Goal: Information Seeking & Learning: Learn about a topic

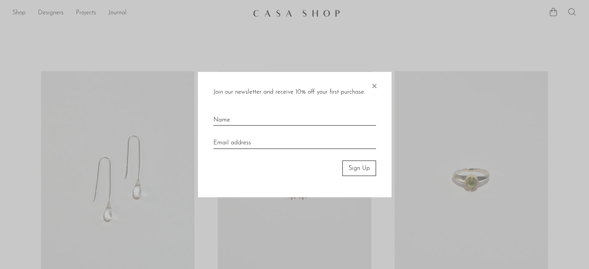
click at [375, 85] on span "×" at bounding box center [374, 84] width 8 height 25
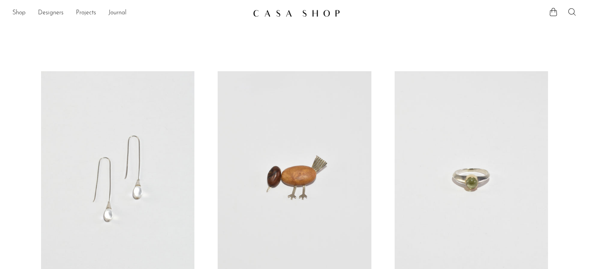
click at [574, 9] on icon at bounding box center [571, 11] width 9 height 9
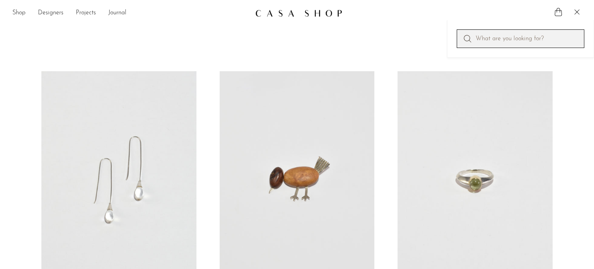
click at [539, 38] on input "Perform a search" at bounding box center [521, 38] width 128 height 19
type input "book"
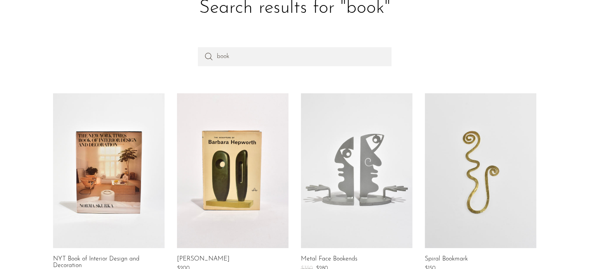
scroll to position [63, 0]
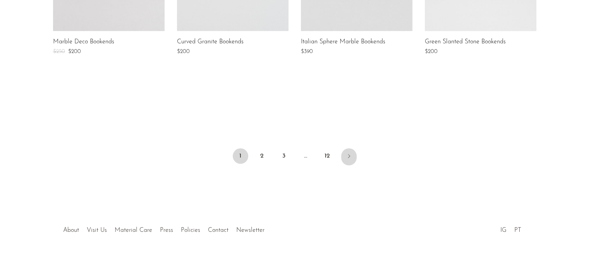
scroll to position [684, 0]
click at [349, 154] on icon "Next" at bounding box center [349, 156] width 6 height 6
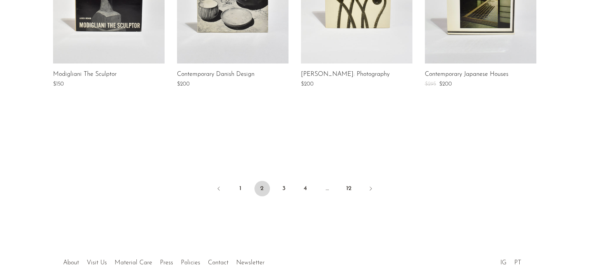
scroll to position [652, 0]
click at [282, 188] on link "3" at bounding box center [283, 188] width 15 height 15
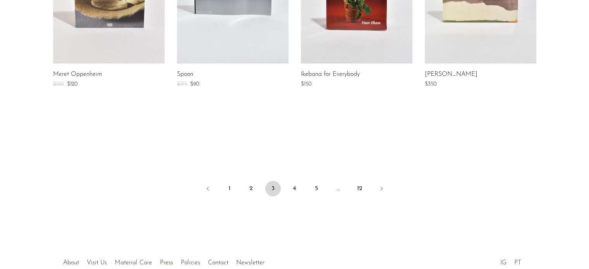
scroll to position [653, 0]
